Goal: Transaction & Acquisition: Download file/media

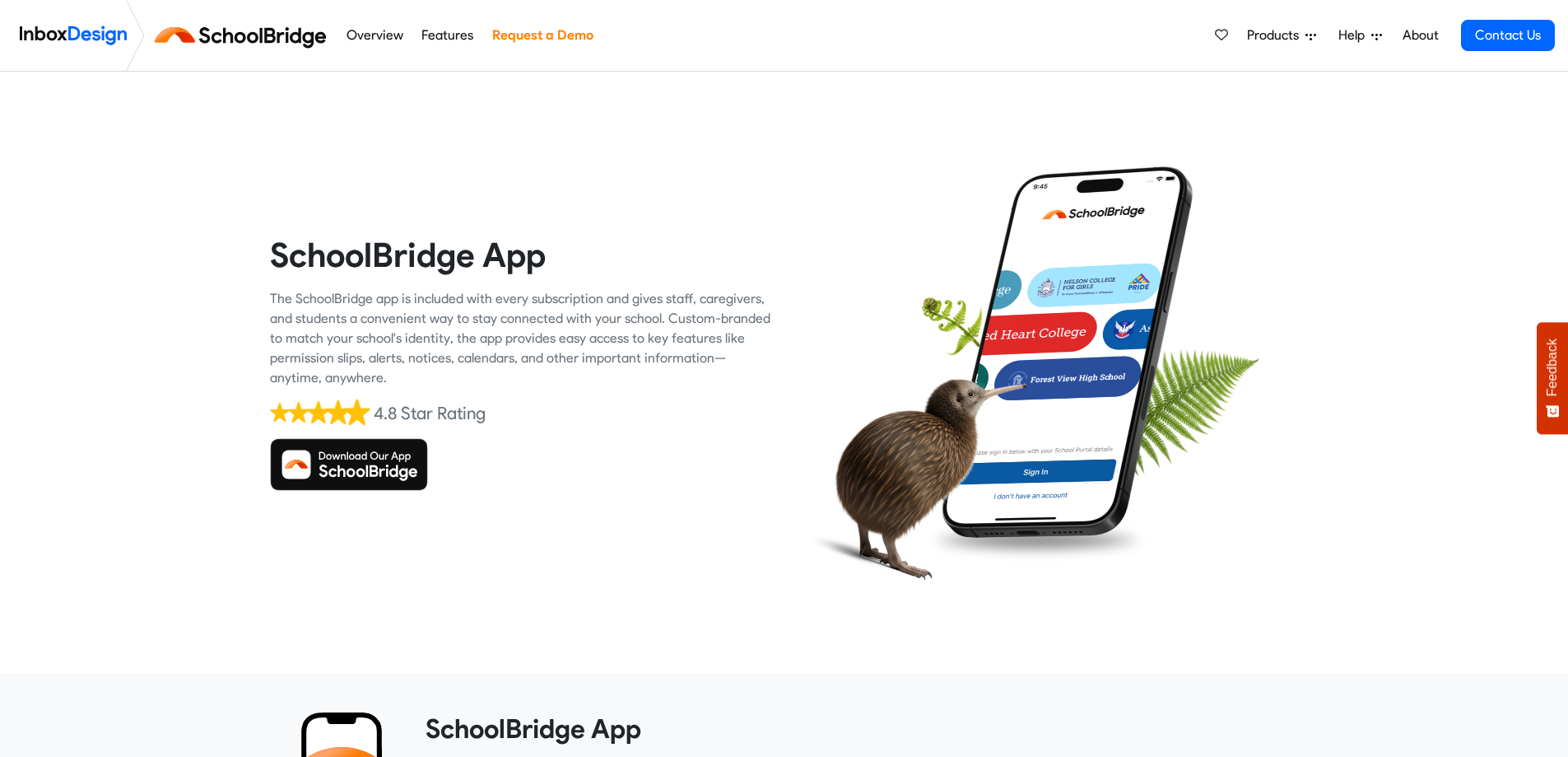
scroll to position [577, 0]
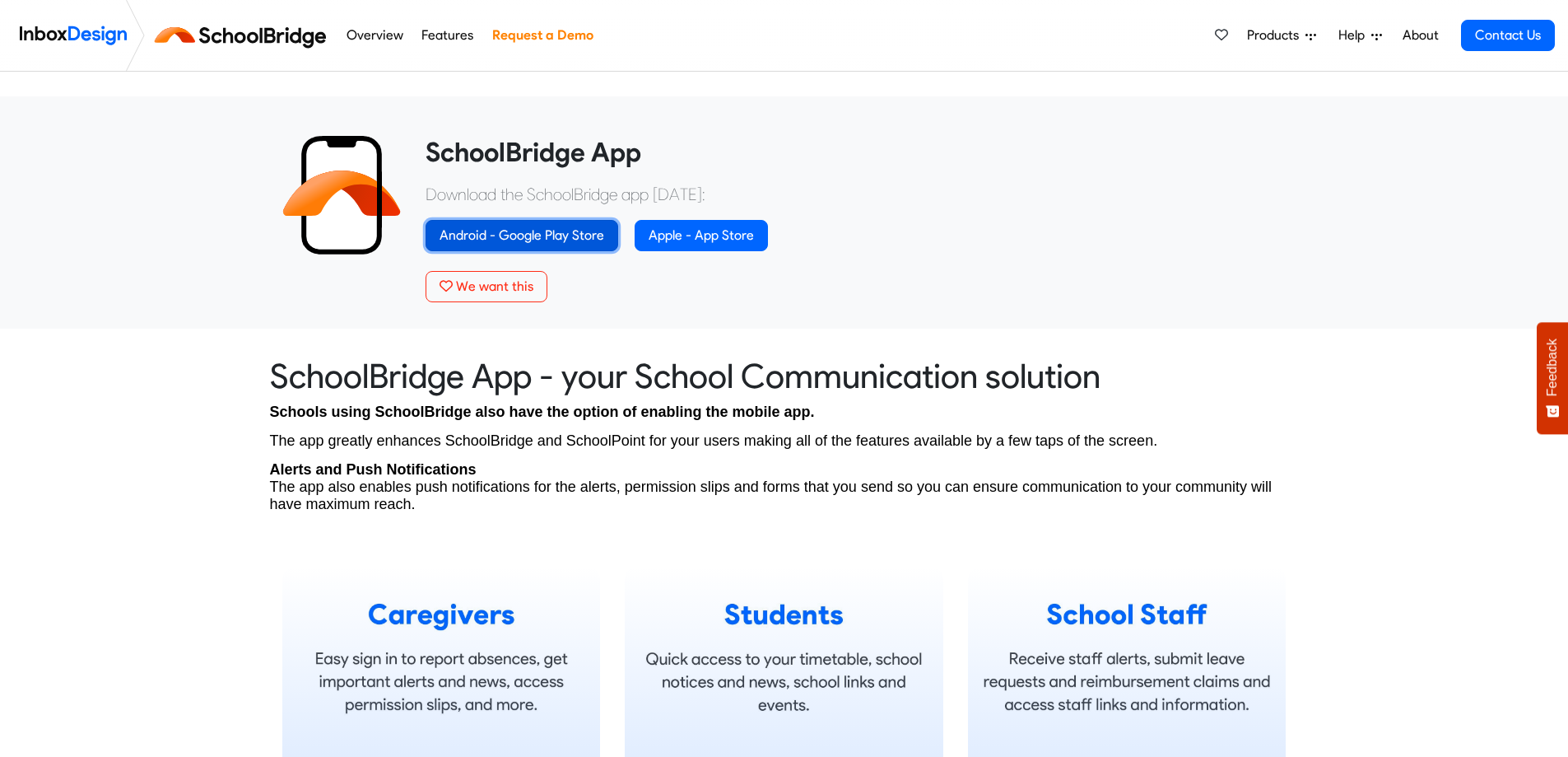
click at [544, 237] on link "Android - Google Play Store" at bounding box center [521, 235] width 192 height 31
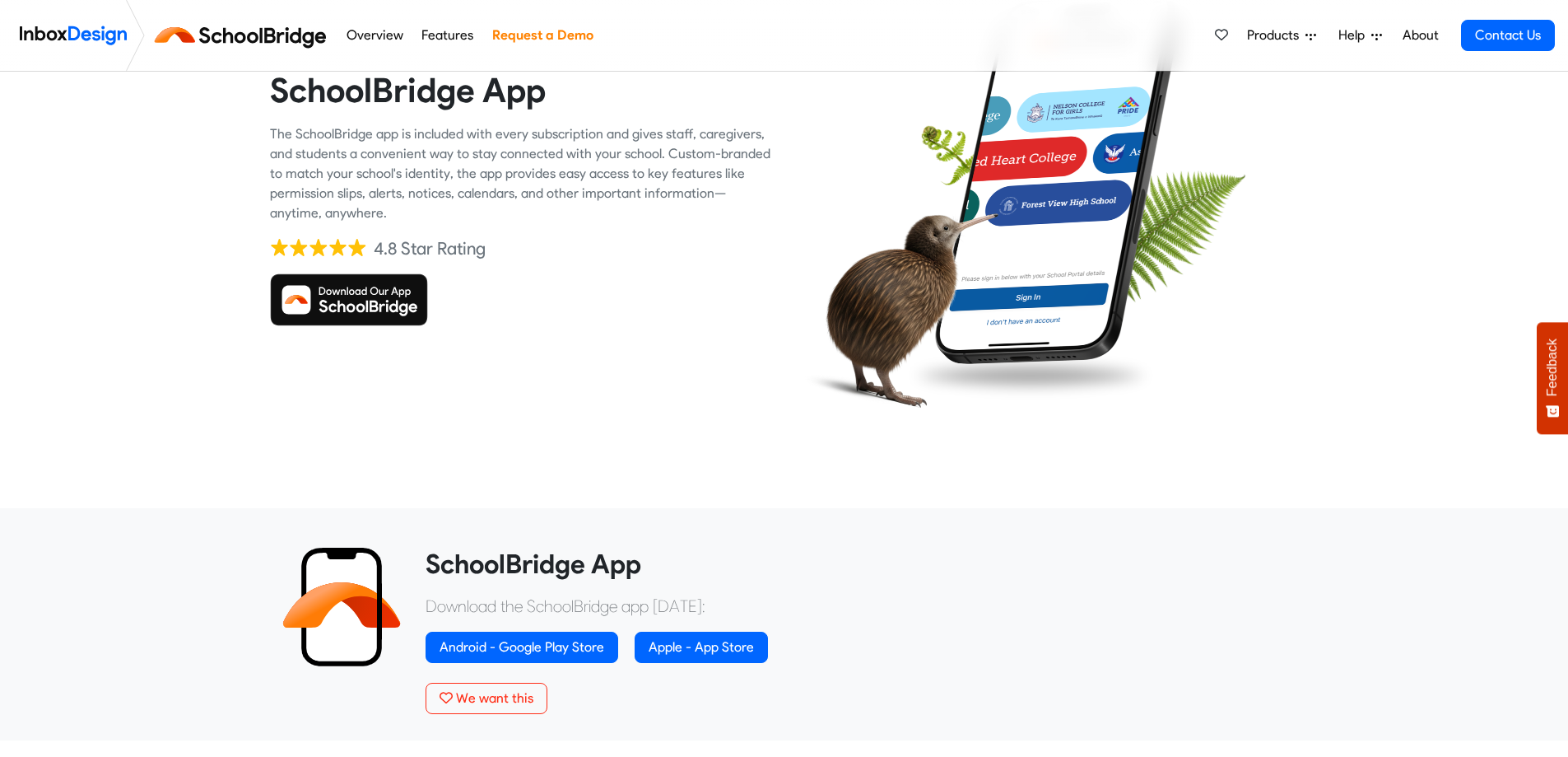
scroll to position [330, 0]
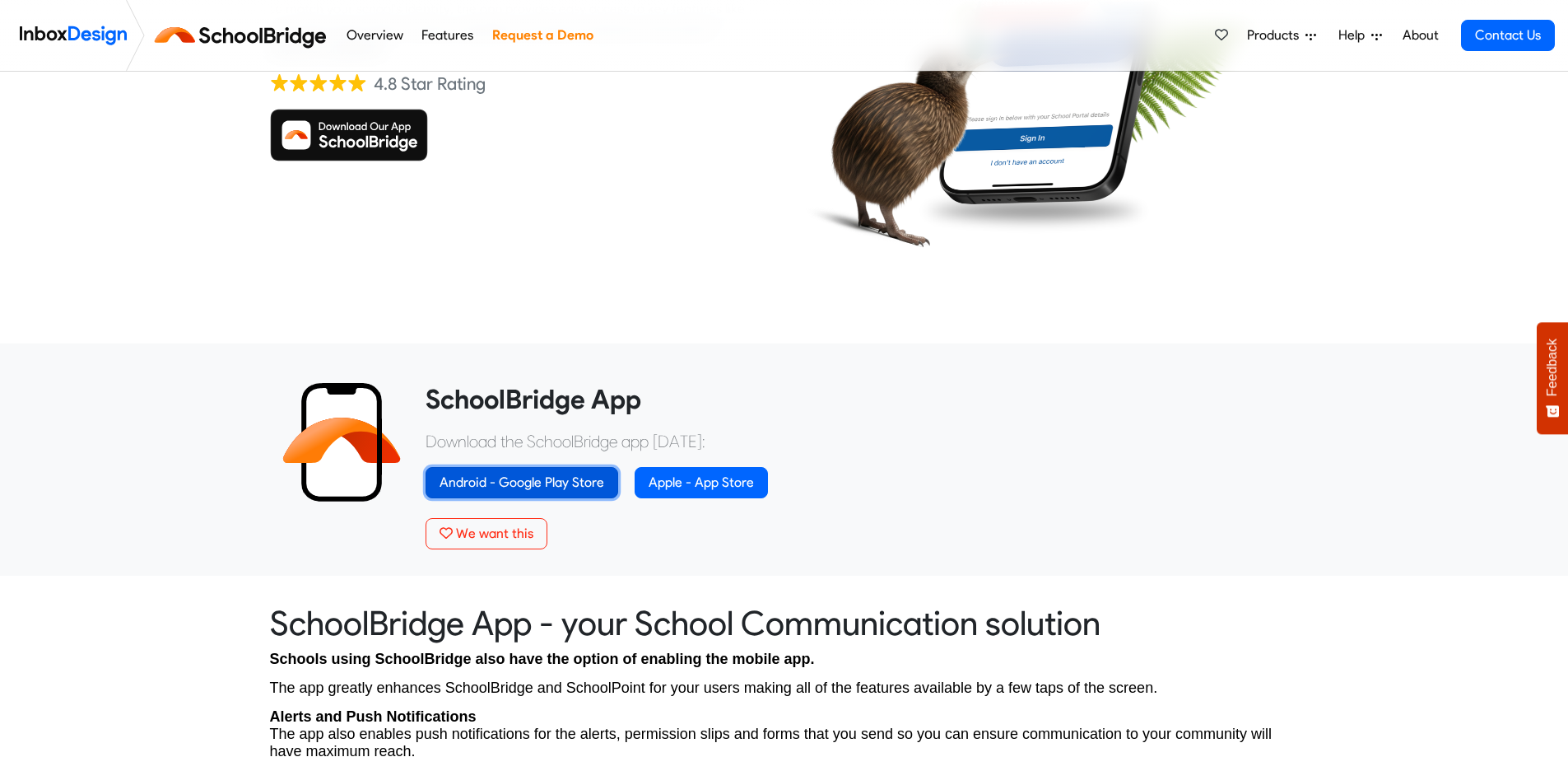
click at [565, 487] on link "Android - Google Play Store" at bounding box center [521, 482] width 192 height 31
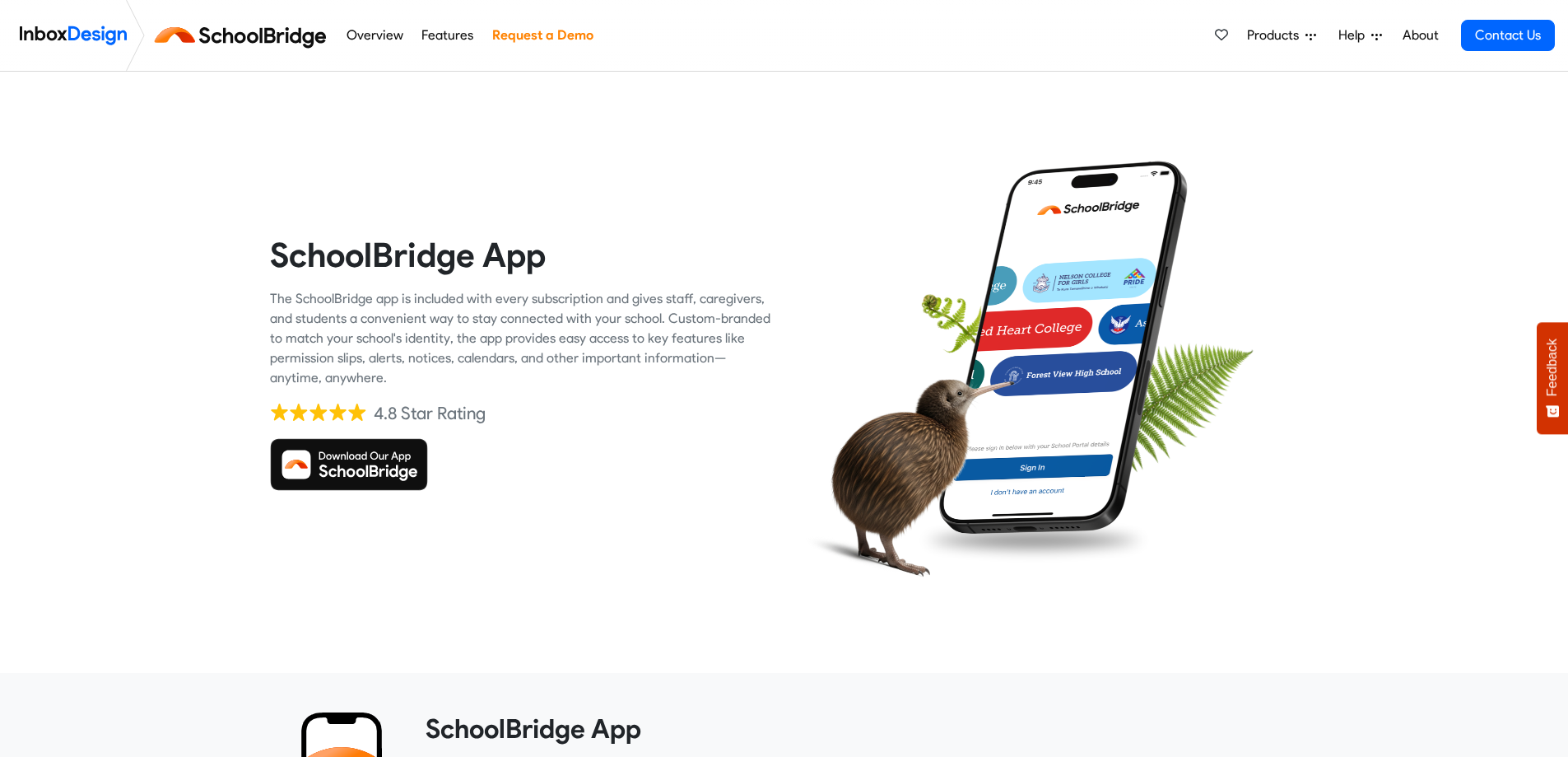
scroll to position [330, 0]
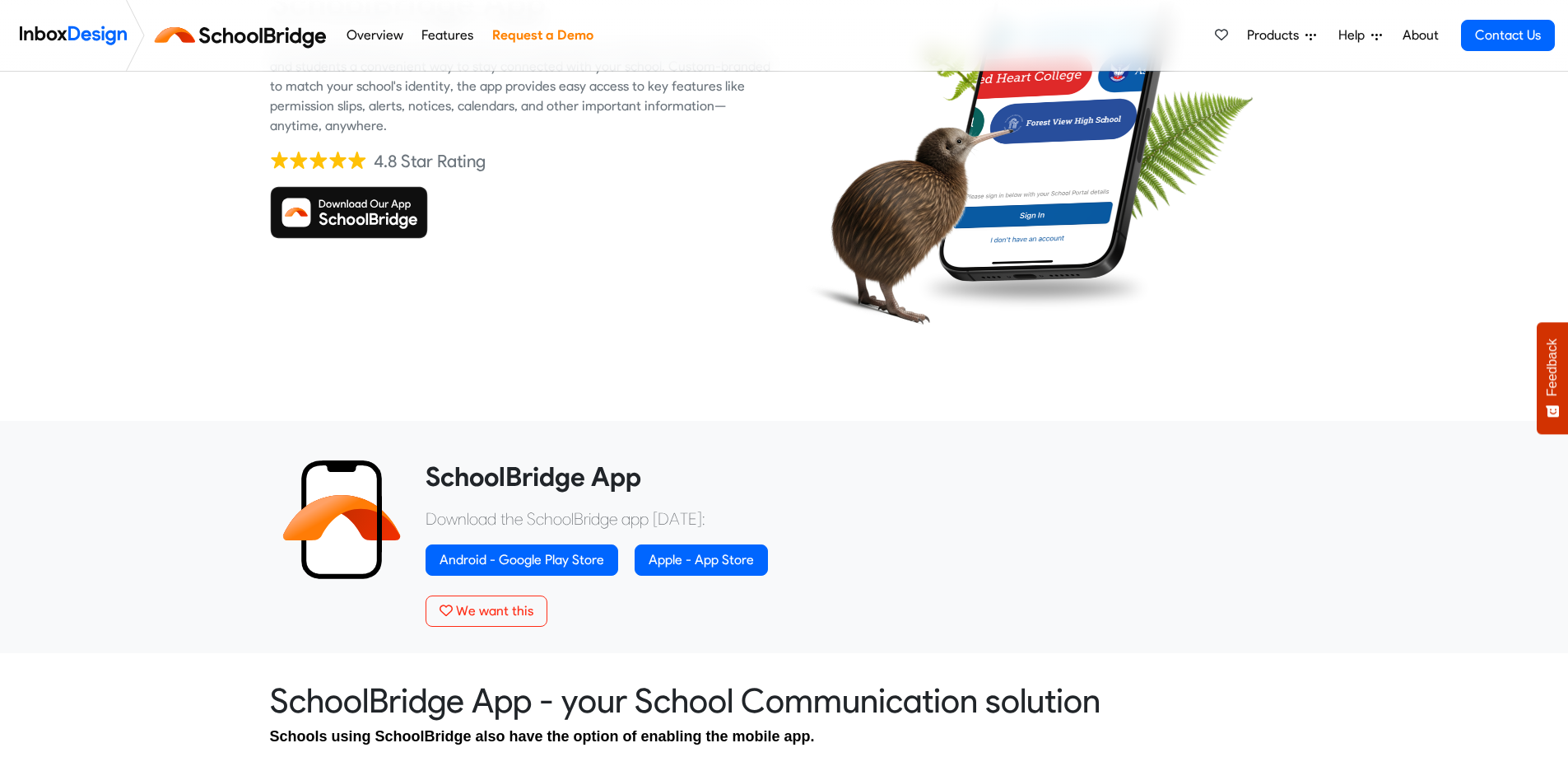
scroll to position [165, 0]
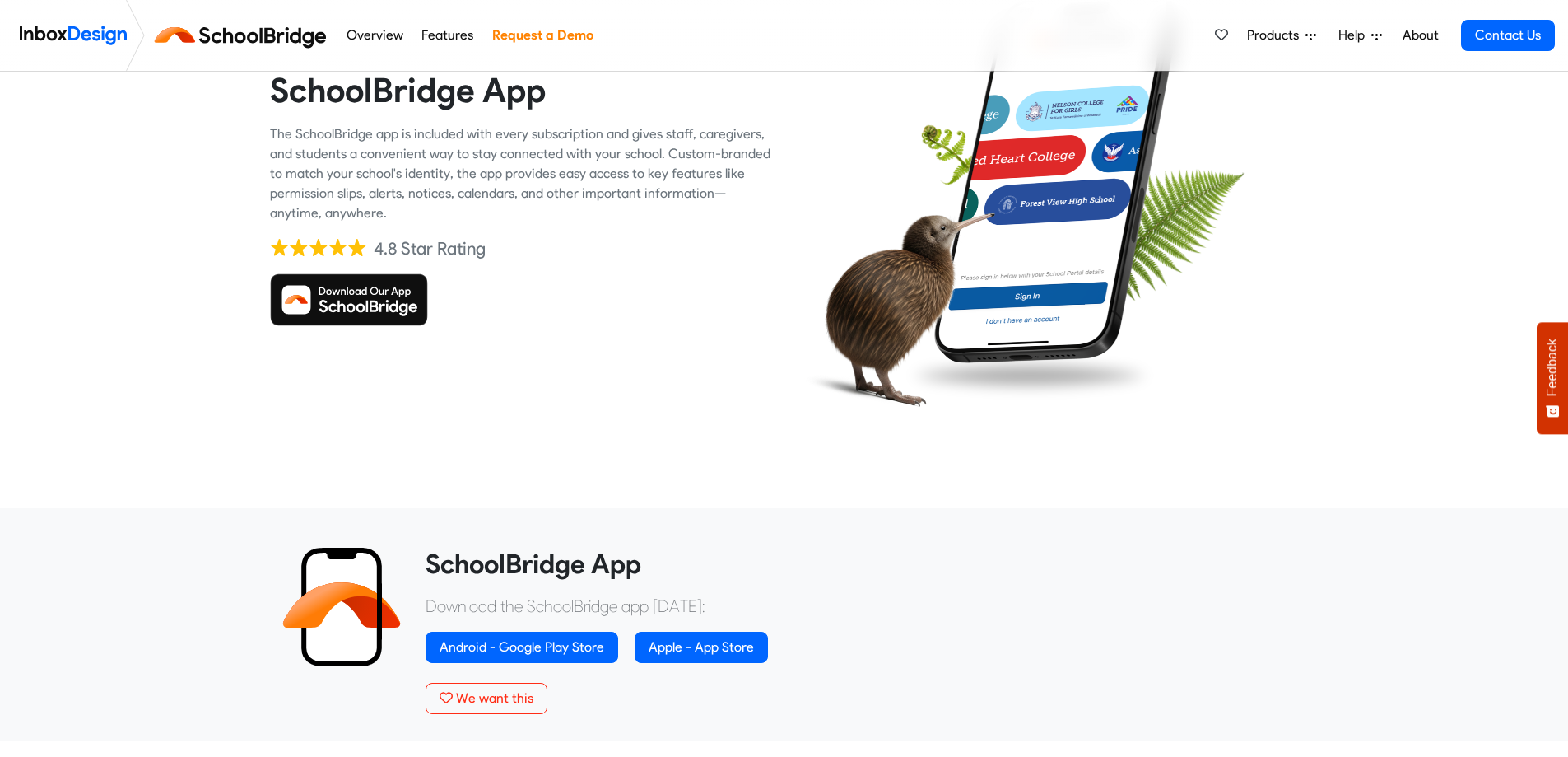
click at [376, 292] on img at bounding box center [349, 300] width 158 height 53
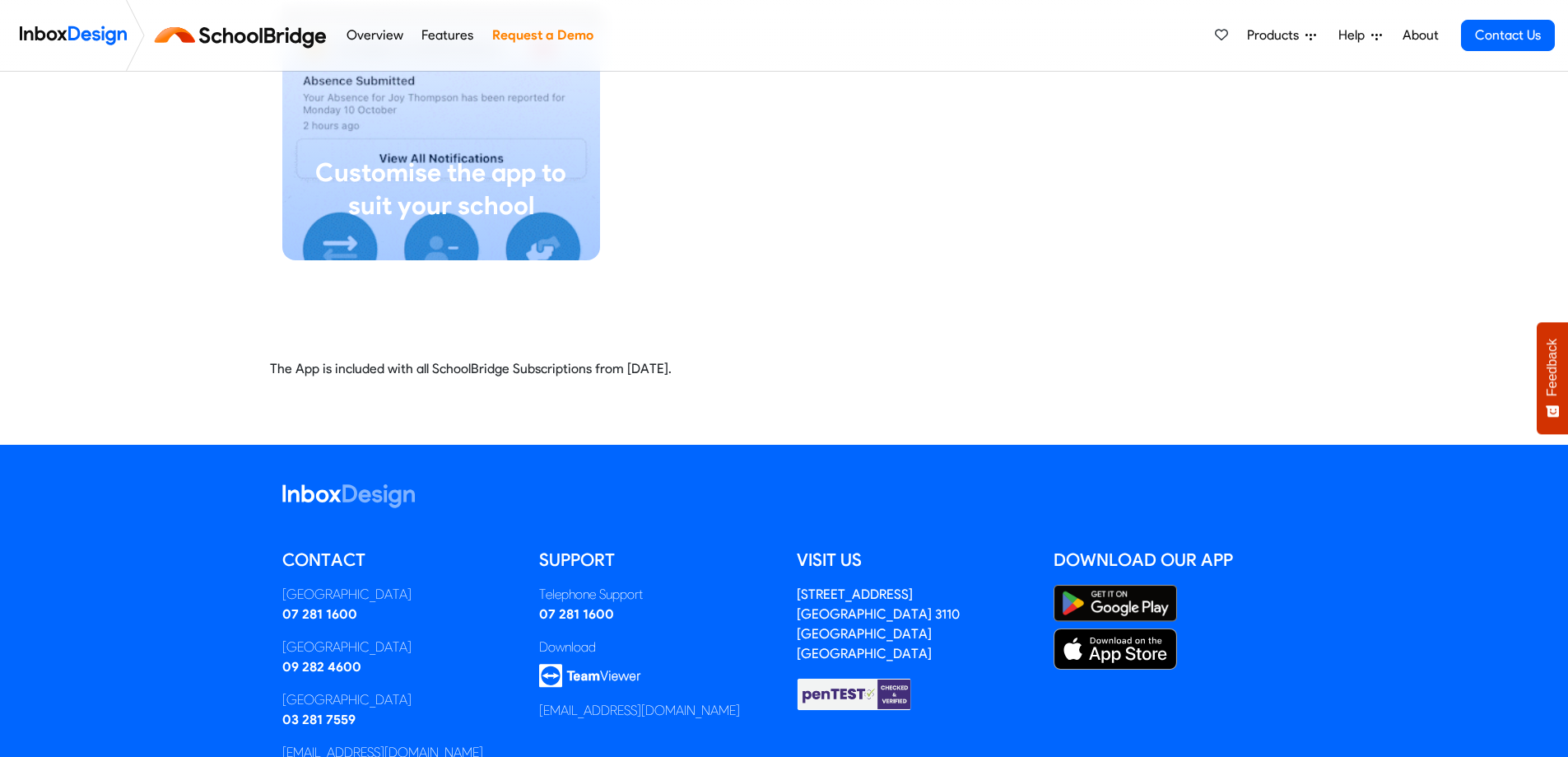
scroll to position [3903, 0]
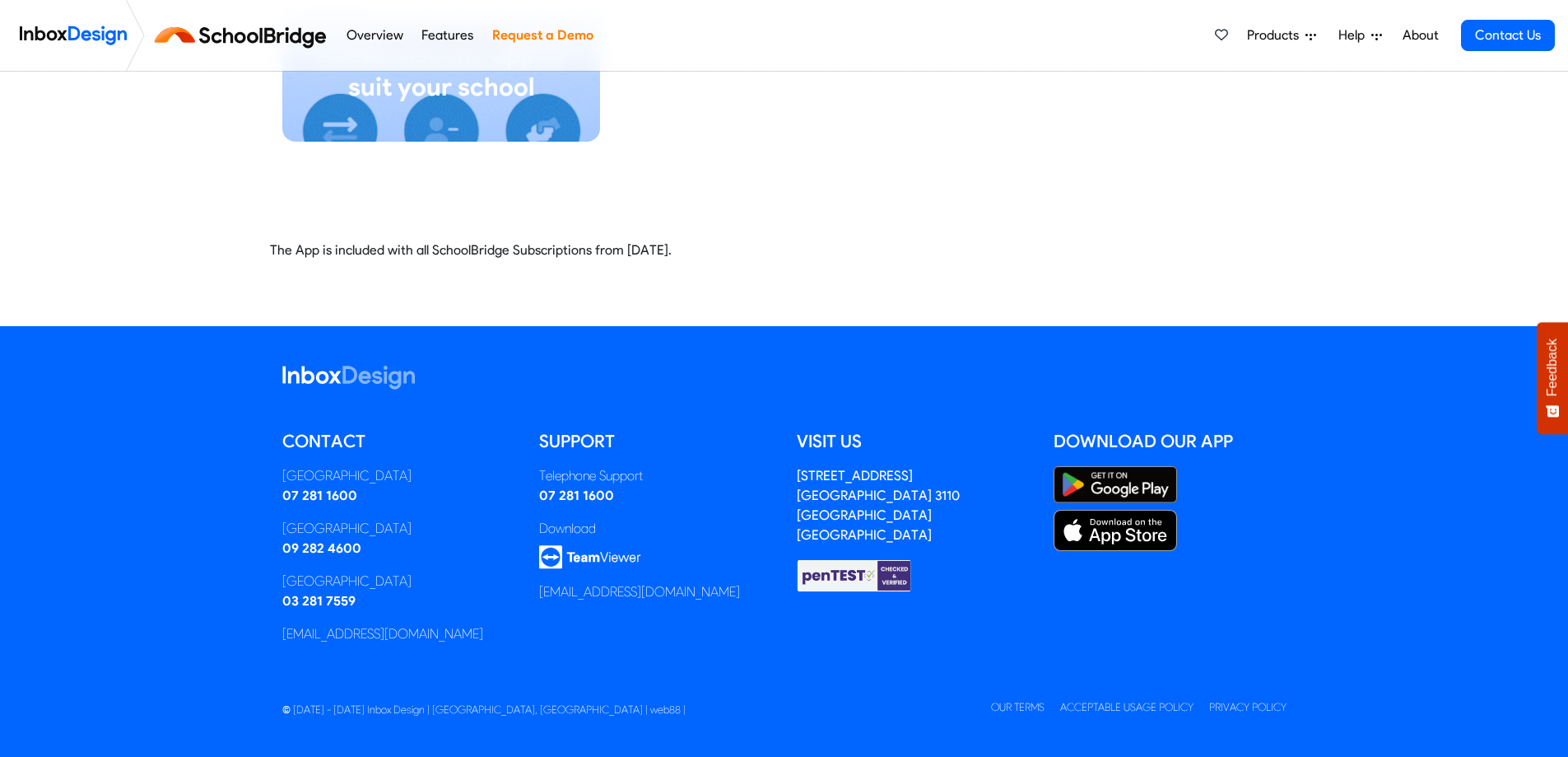
click at [1129, 479] on img at bounding box center [1114, 484] width 124 height 37
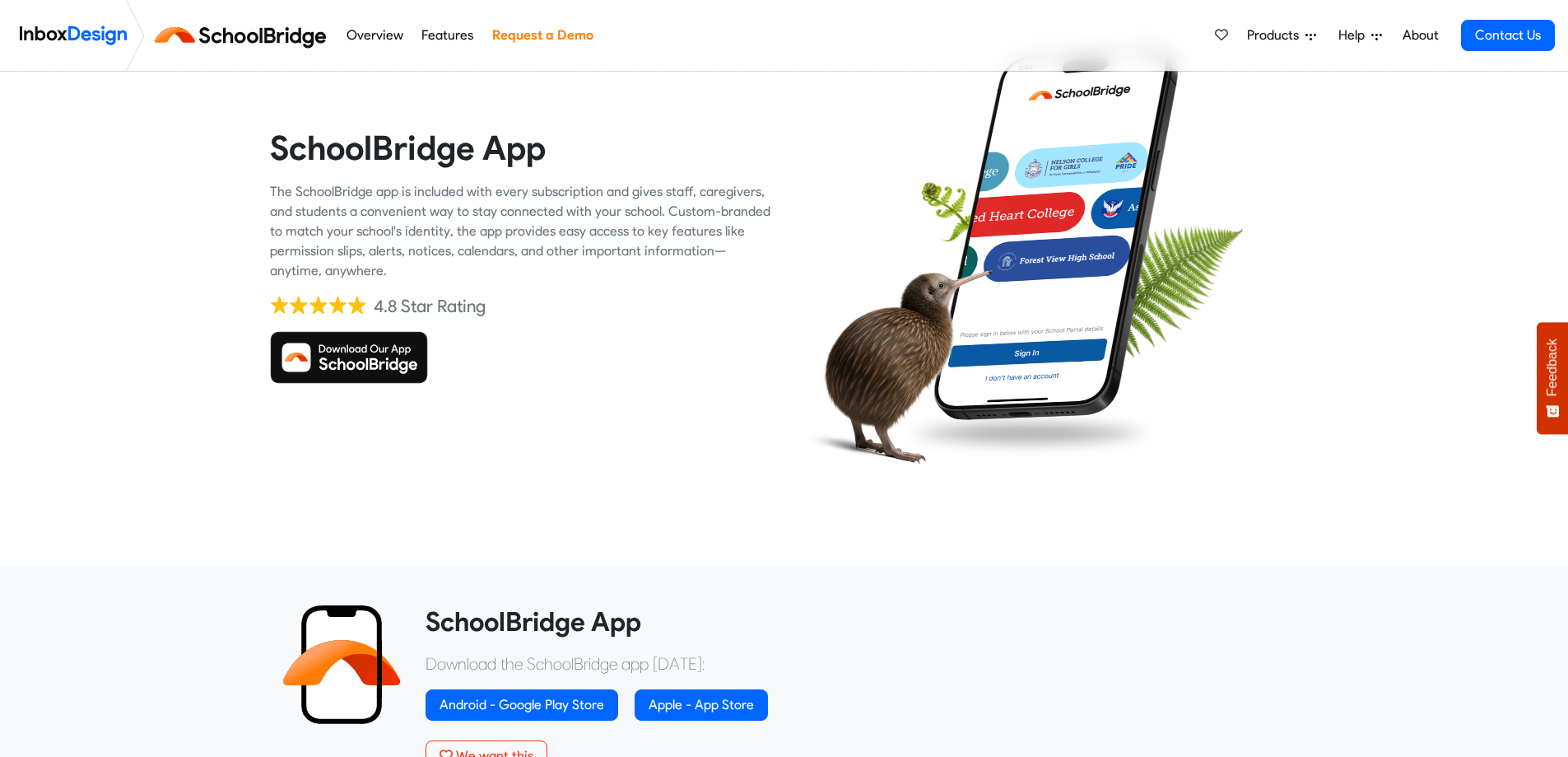
scroll to position [0, 0]
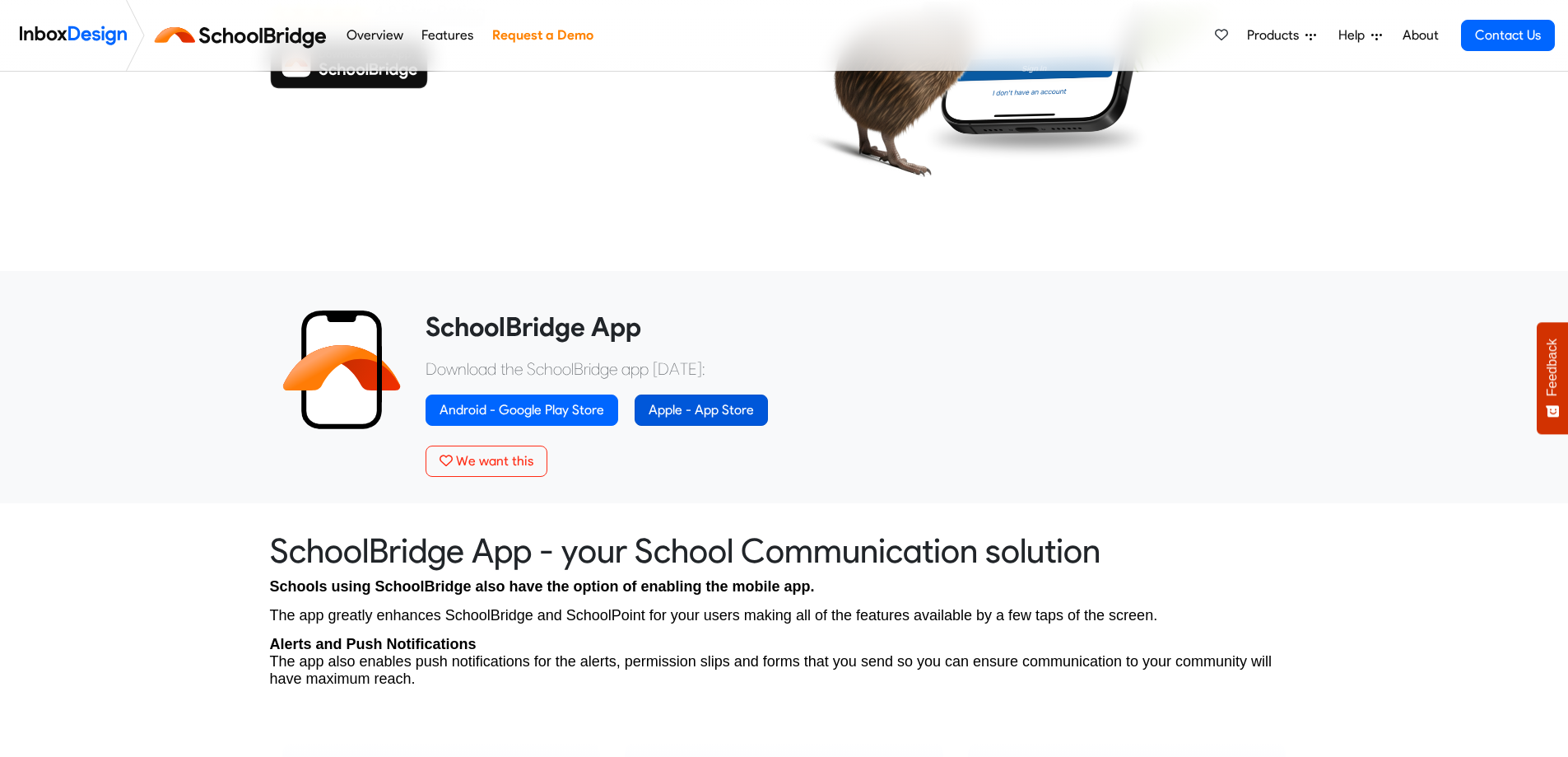
scroll to position [494, 0]
